Goal: Task Accomplishment & Management: Complete application form

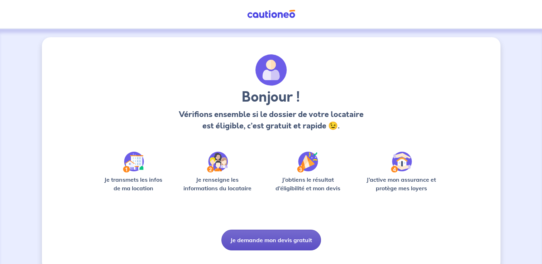
click at [286, 240] on button "Je demande mon devis gratuit" at bounding box center [271, 240] width 100 height 21
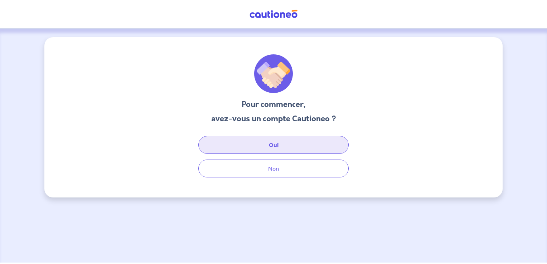
drag, startPoint x: 283, startPoint y: 142, endPoint x: 298, endPoint y: 135, distance: 16.2
click at [284, 141] on button "Oui" at bounding box center [273, 145] width 150 height 18
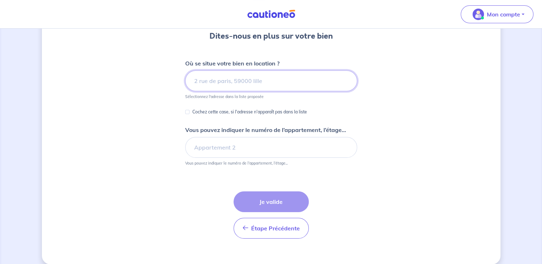
scroll to position [72, 0]
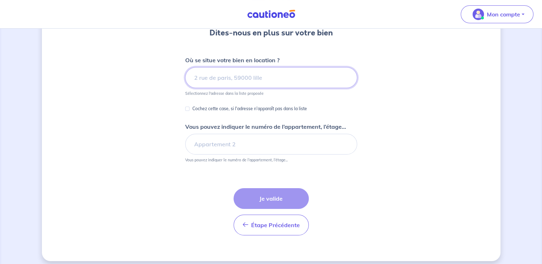
click at [246, 72] on input at bounding box center [271, 77] width 172 height 21
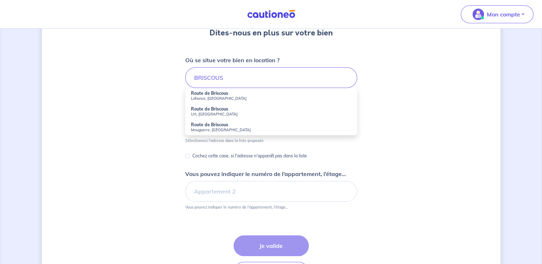
click at [390, 88] on div "Dites-nous en plus sur votre bien Où se situe votre bien en location ? BRISCOUS…" at bounding box center [271, 137] width 458 height 343
click at [237, 79] on input "BRISCOUS" at bounding box center [271, 77] width 172 height 21
type input "B"
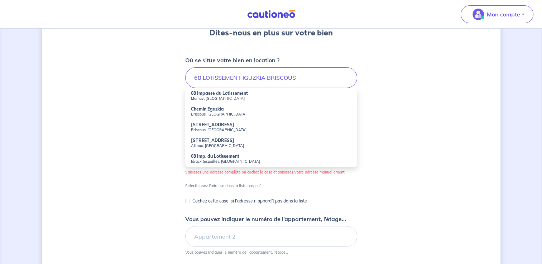
click at [219, 127] on strong "68 Chemin Eguzkia" at bounding box center [212, 124] width 43 height 5
type input "68 Chemin Eguzkia, Briscous, France"
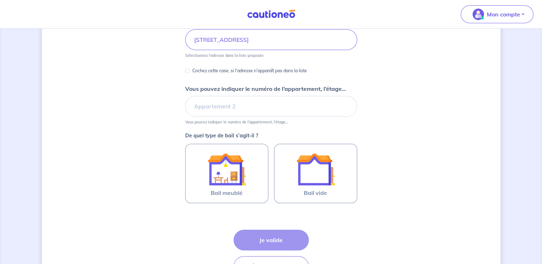
scroll to position [143, 0]
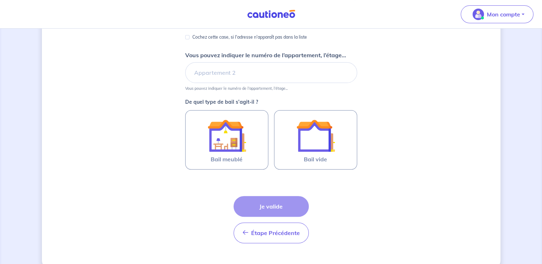
drag, startPoint x: 334, startPoint y: 152, endPoint x: 411, endPoint y: 148, distance: 77.5
click at [334, 152] on img at bounding box center [315, 135] width 39 height 39
click at [0, 0] on input "Bail vide" at bounding box center [0, 0] width 0 height 0
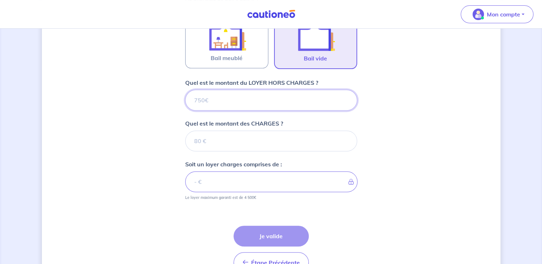
scroll to position [286, 0]
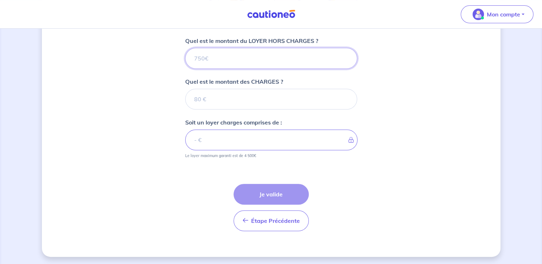
type input "1"
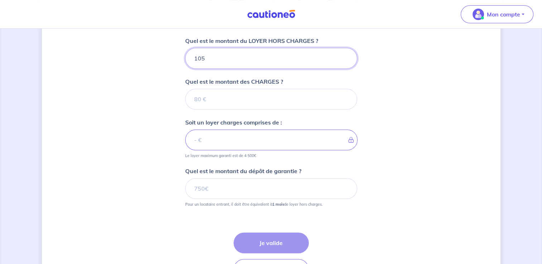
type input "1050"
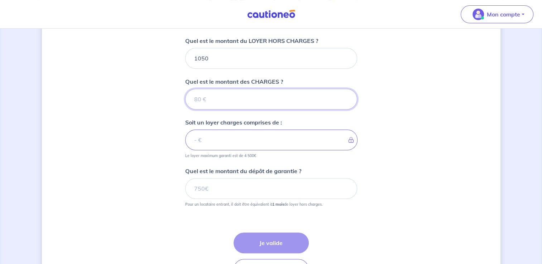
click at [248, 103] on input "Quel est le montant des CHARGES ?" at bounding box center [271, 99] width 172 height 21
type input "40"
type input "1090"
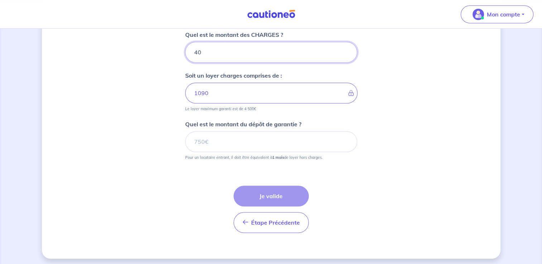
scroll to position [335, 0]
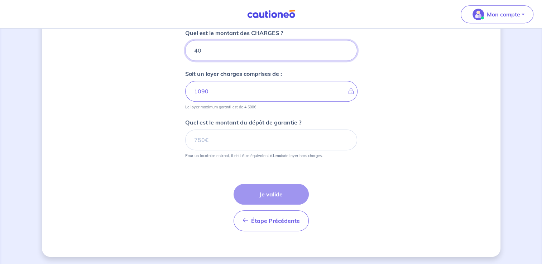
type input "40"
click at [252, 142] on input "Quel est le montant du dépôt de garantie ?" at bounding box center [271, 140] width 172 height 21
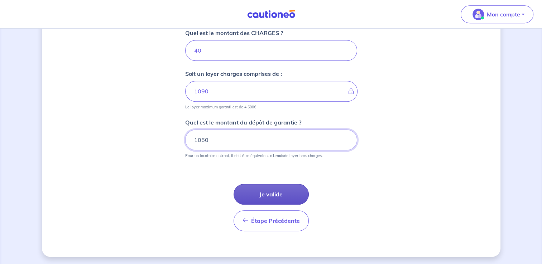
type input "1050"
click at [279, 184] on button "Je valide" at bounding box center [270, 194] width 75 height 21
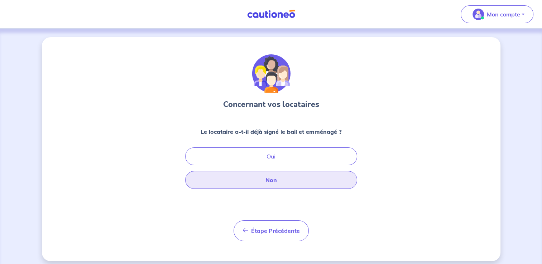
click at [282, 181] on button "Non" at bounding box center [271, 180] width 172 height 18
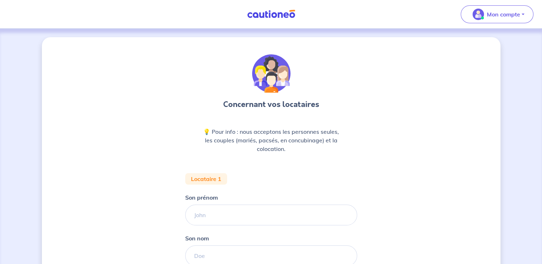
scroll to position [72, 0]
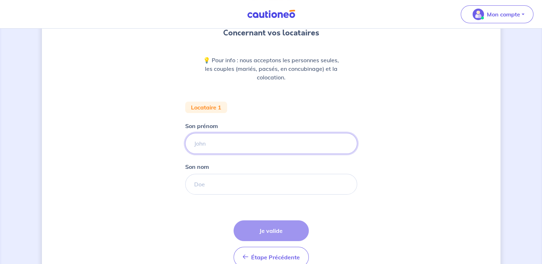
click at [233, 145] on input "Son prénom" at bounding box center [271, 143] width 172 height 21
type input "NEVEU"
click at [246, 181] on input "Son nom" at bounding box center [271, 184] width 172 height 21
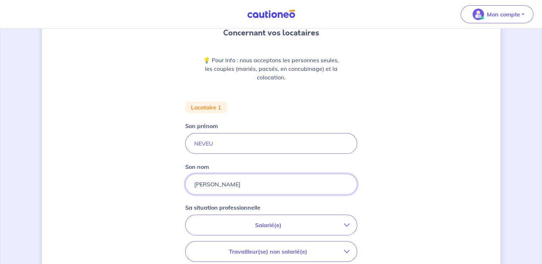
type input "AGNES"
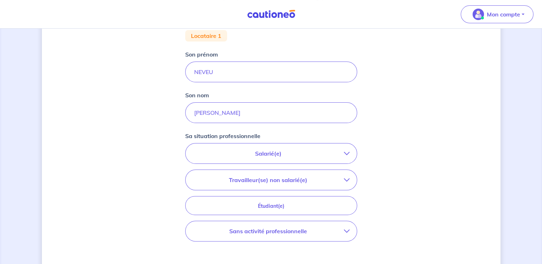
scroll to position [179, 0]
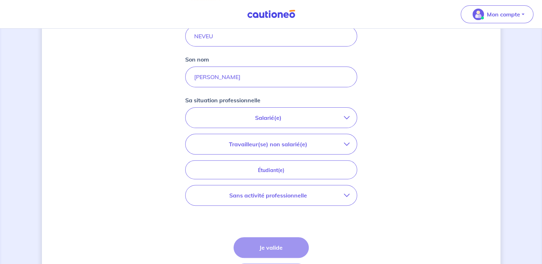
drag, startPoint x: 285, startPoint y: 120, endPoint x: 398, endPoint y: 132, distance: 114.0
click at [285, 120] on p "Salarié(e)" at bounding box center [268, 117] width 151 height 9
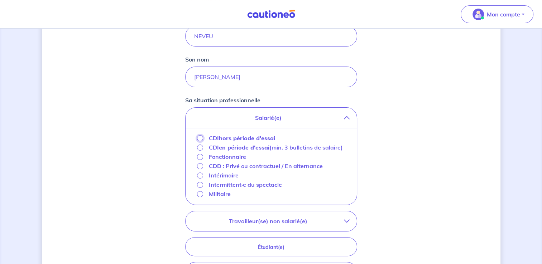
click at [199, 139] on input "CDI hors période d'essai" at bounding box center [200, 138] width 6 height 6
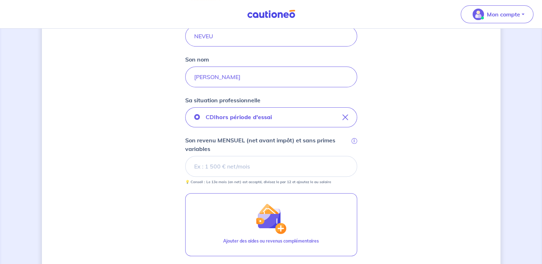
click at [324, 170] on input "Son revenu MENSUEL (net avant impôt) et sans primes variables i" at bounding box center [271, 166] width 172 height 21
